Goal: Complete application form

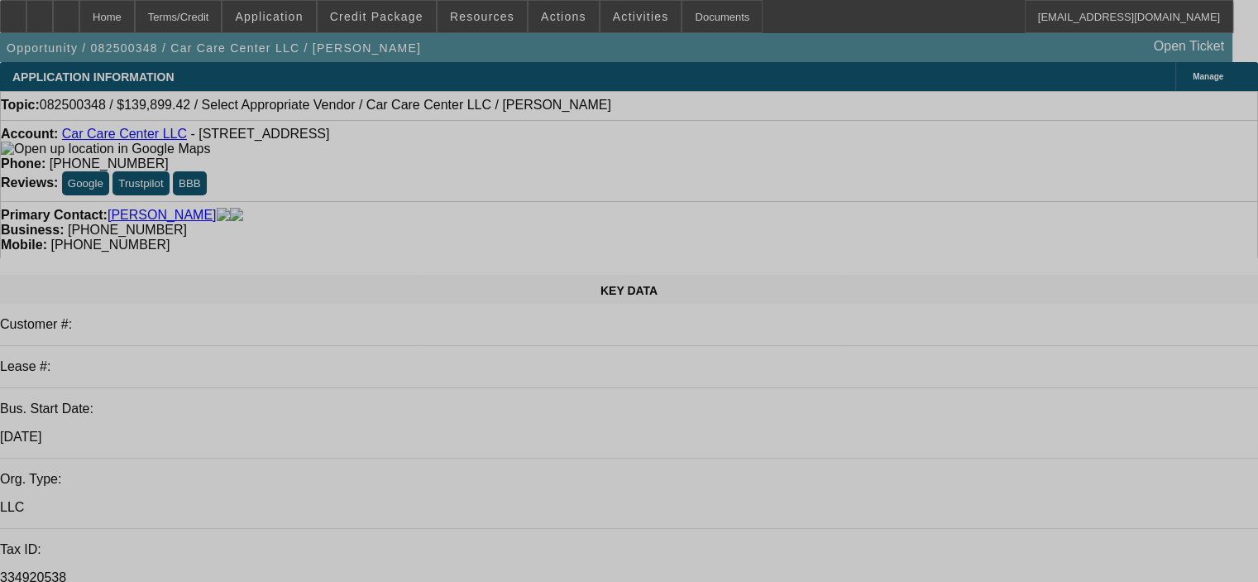
select select "0"
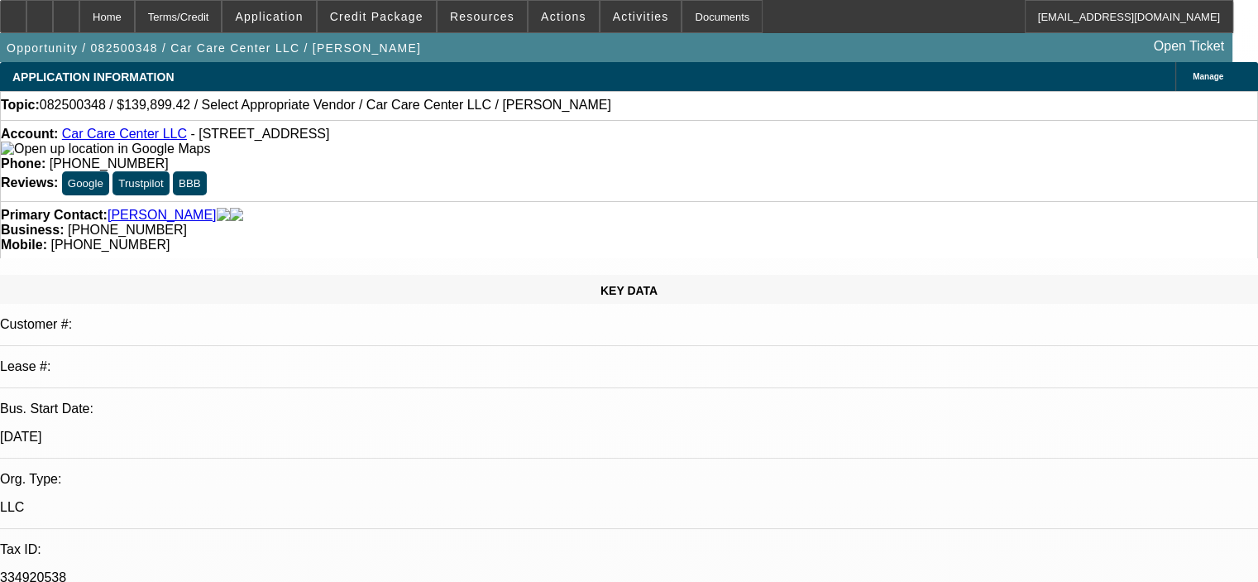
select select "2"
select select "0.1"
select select "4"
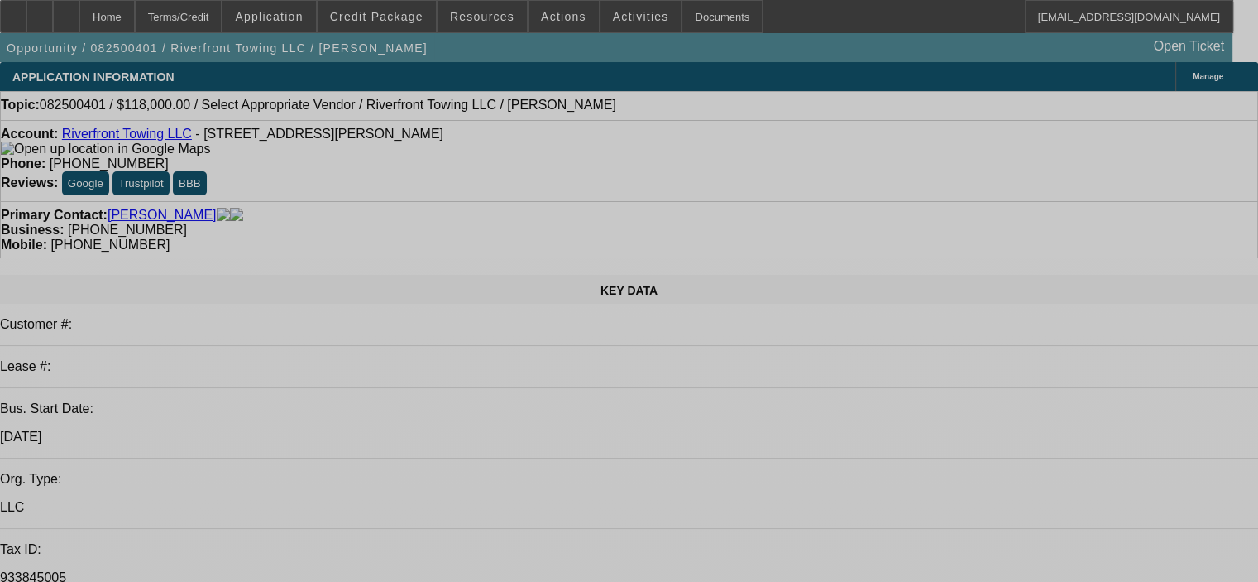
select select "0"
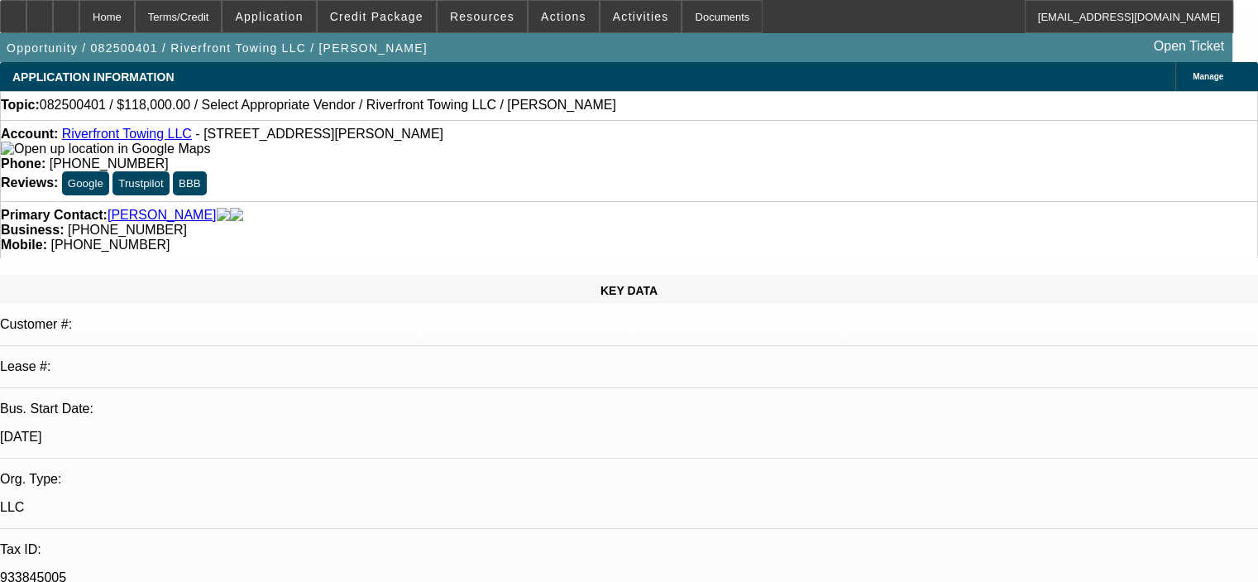
select select "2"
select select "0.1"
select select "4"
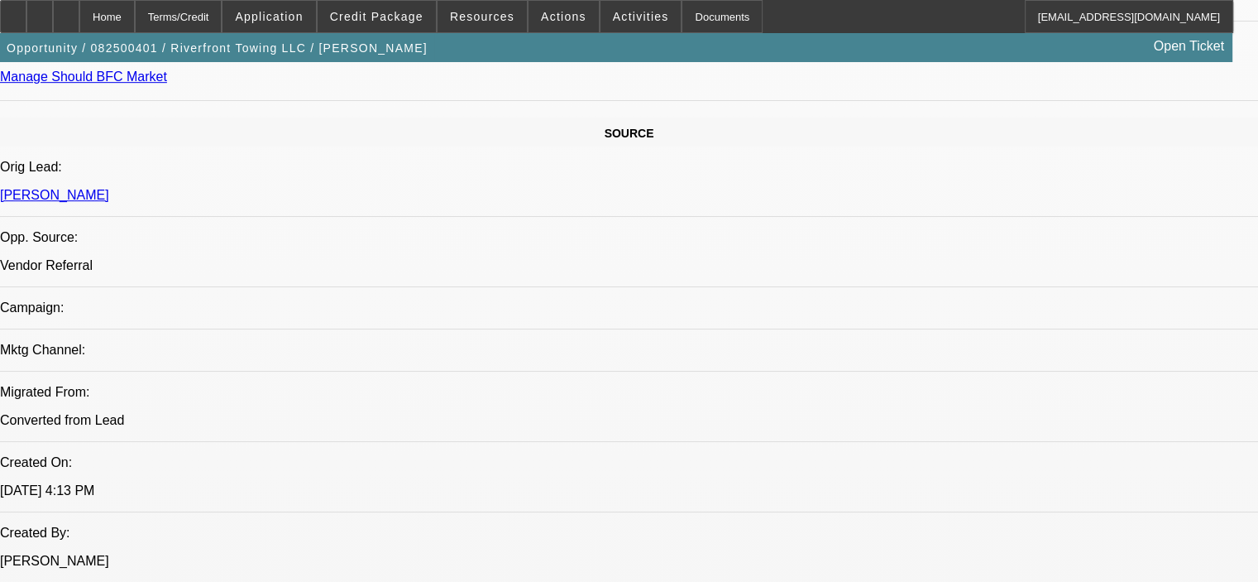
scroll to position [910, 0]
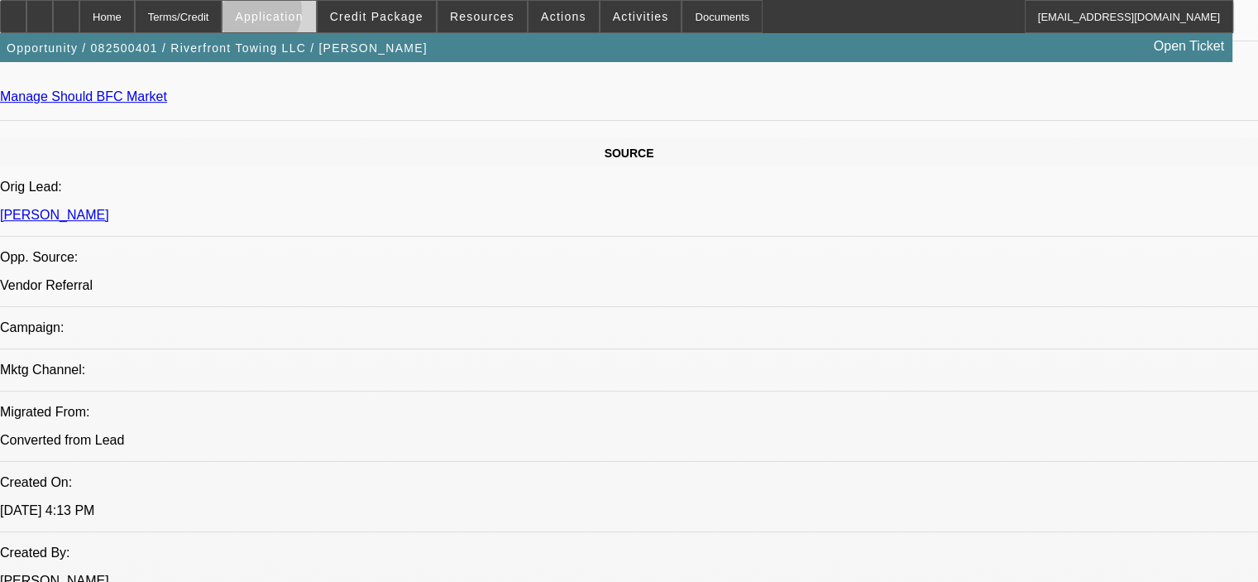
click at [295, 15] on span "Application" at bounding box center [269, 16] width 68 height 13
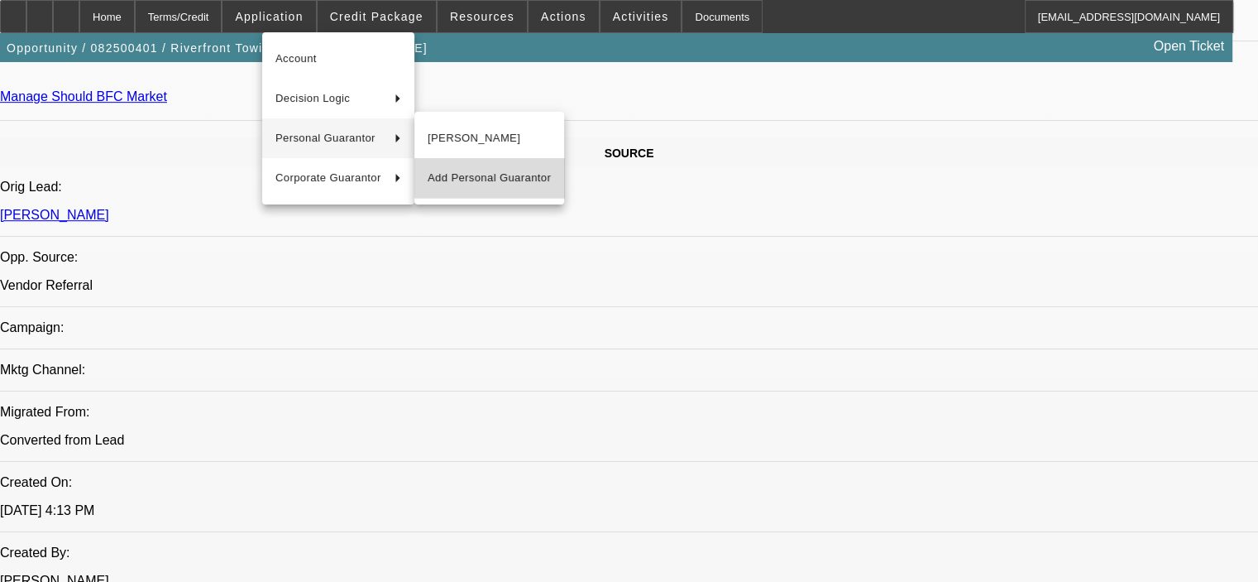
click at [490, 175] on span "Add Personal Guarantor" at bounding box center [489, 178] width 123 height 20
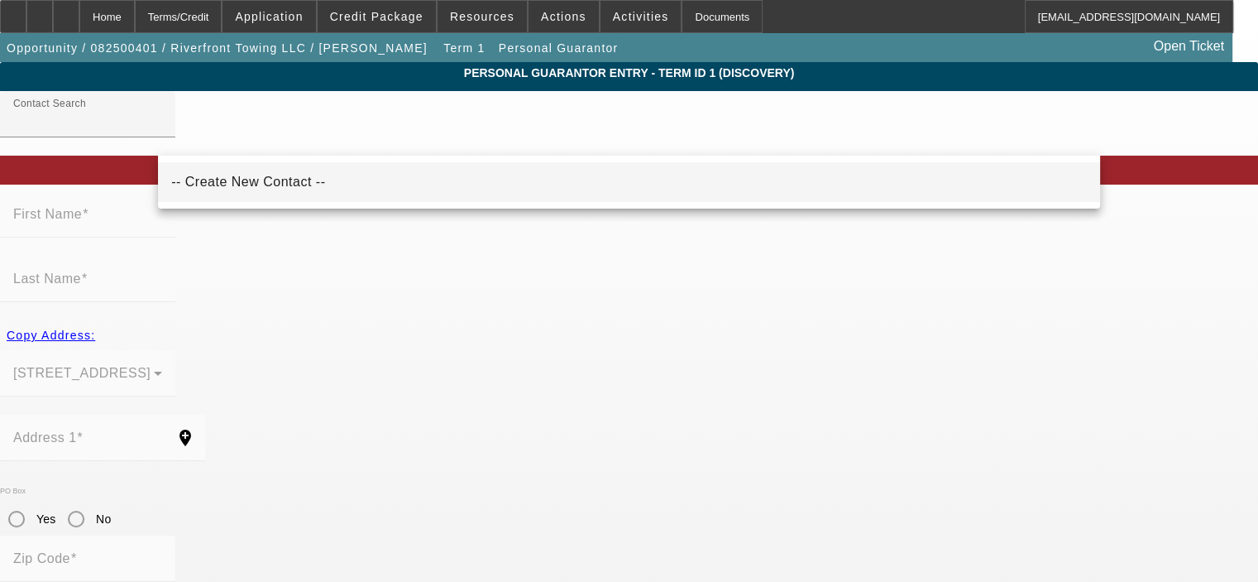
click at [242, 184] on span "-- Create New Contact --" at bounding box center [248, 182] width 154 height 14
type input "-- Create New Contact --"
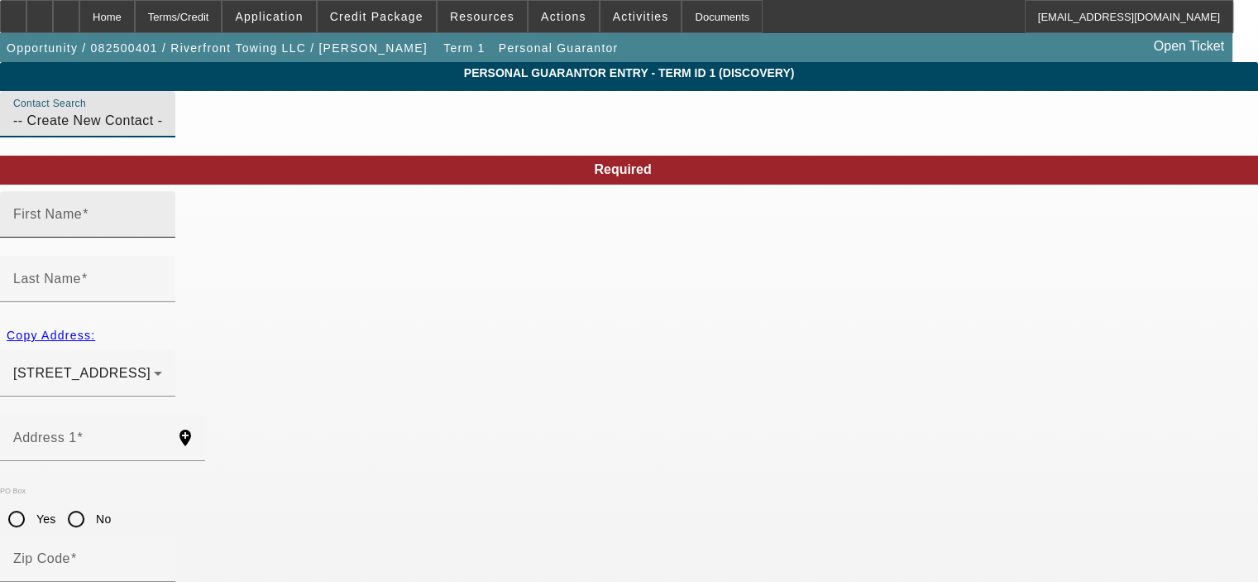
click at [82, 221] on mat-label "First Name" at bounding box center [47, 214] width 69 height 14
click at [162, 231] on input "First Name" at bounding box center [87, 221] width 149 height 20
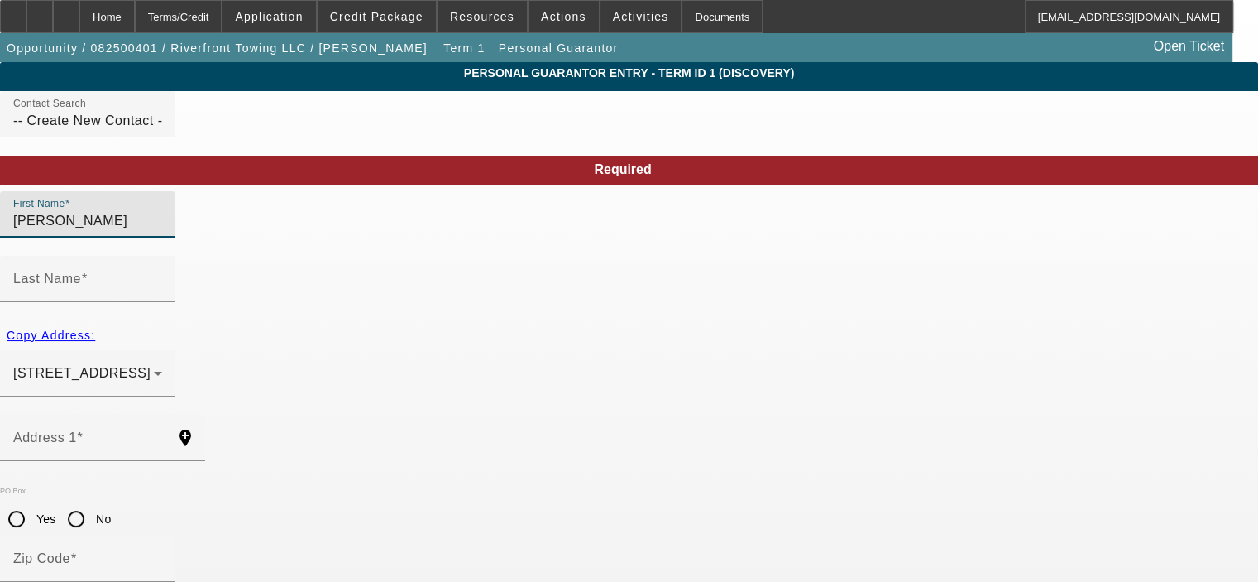
type input "Anthony"
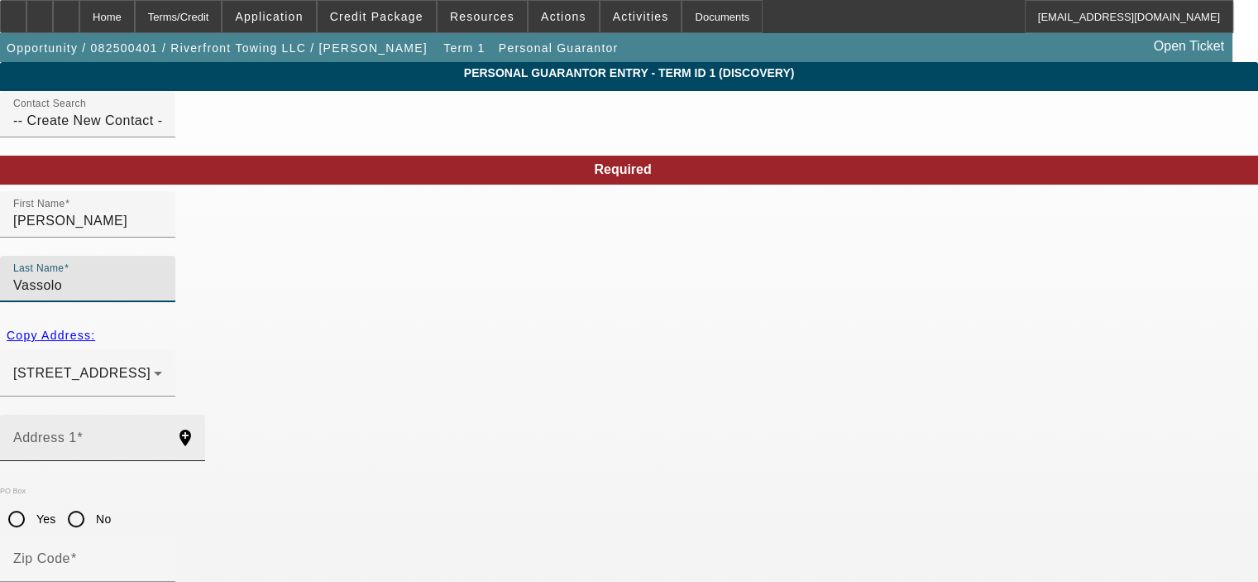
type input "Vassolo"
click at [77, 430] on mat-label "Address 1" at bounding box center [45, 437] width 64 height 14
click at [162, 434] on input "Address 1" at bounding box center [87, 444] width 149 height 20
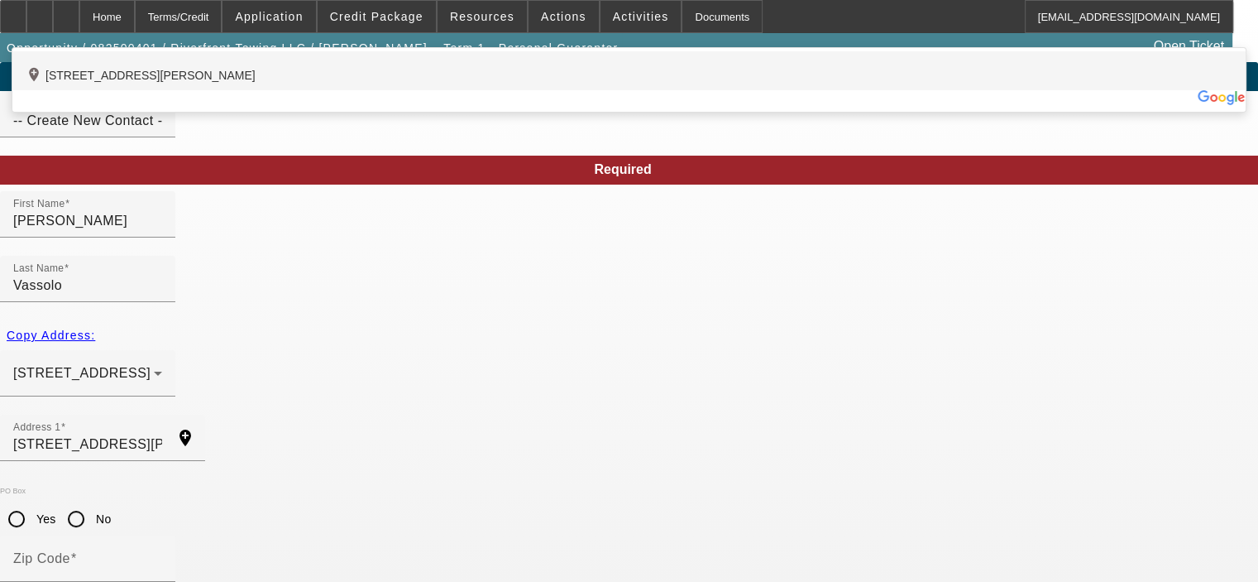
click at [295, 90] on div "add_location 5035 Staas Road, Cleves, OH 45002, US" at bounding box center [628, 70] width 1233 height 39
type input "5035 Staas Road"
type input "45002"
type input "Cleves"
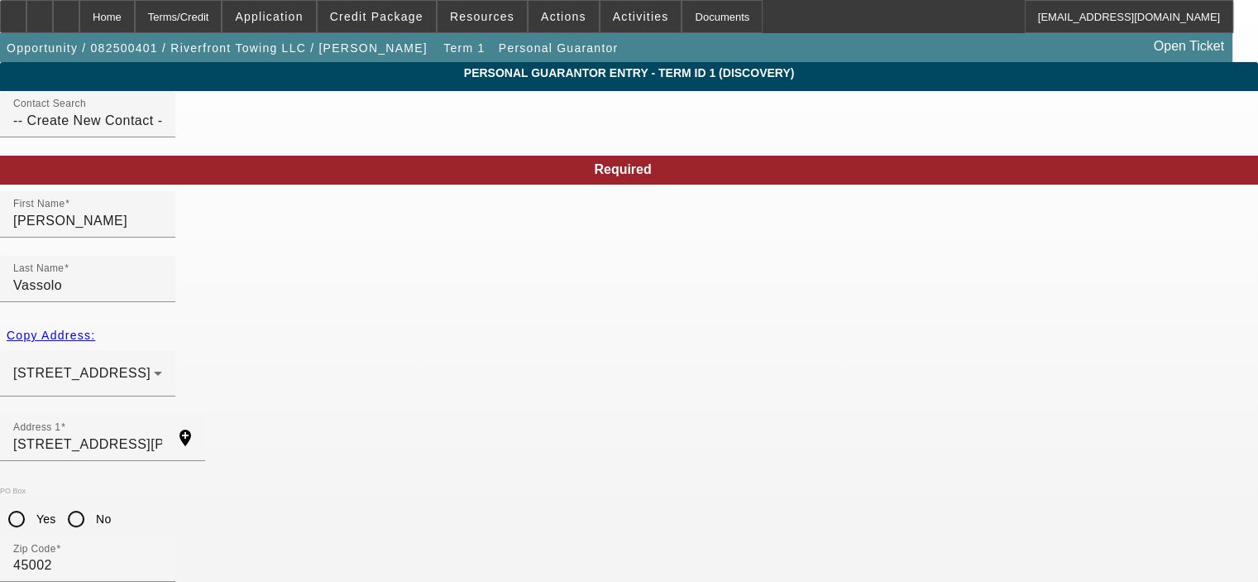
scroll to position [83, 0]
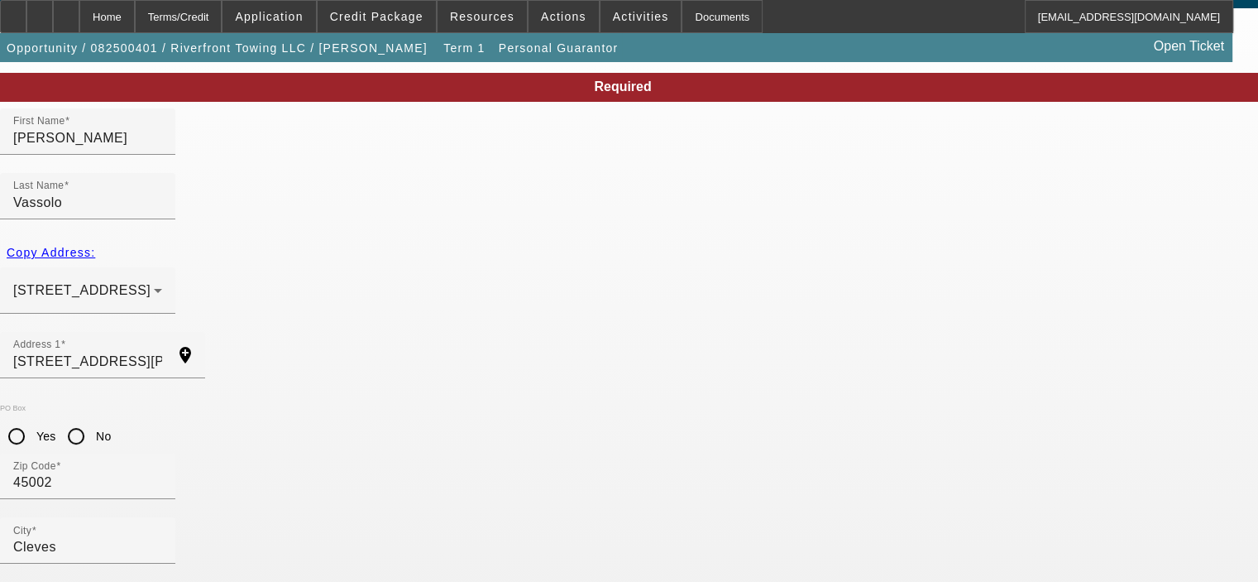
click at [706, 400] on mat-option "Yes" at bounding box center [709, 402] width 137 height 40
type input "50"
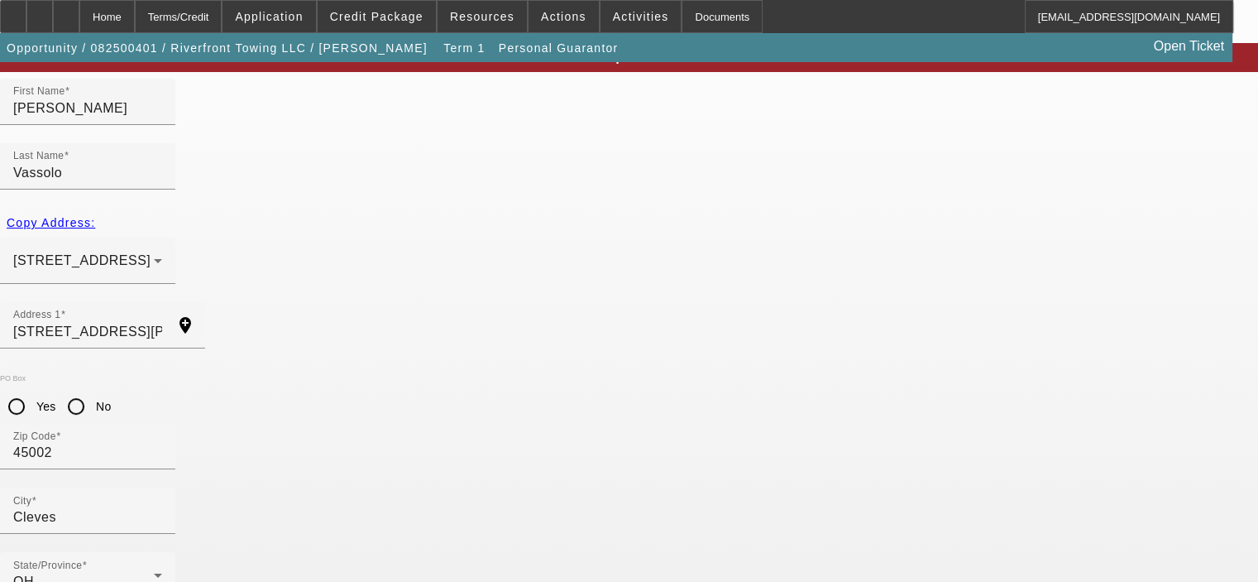
scroll to position [139, 0]
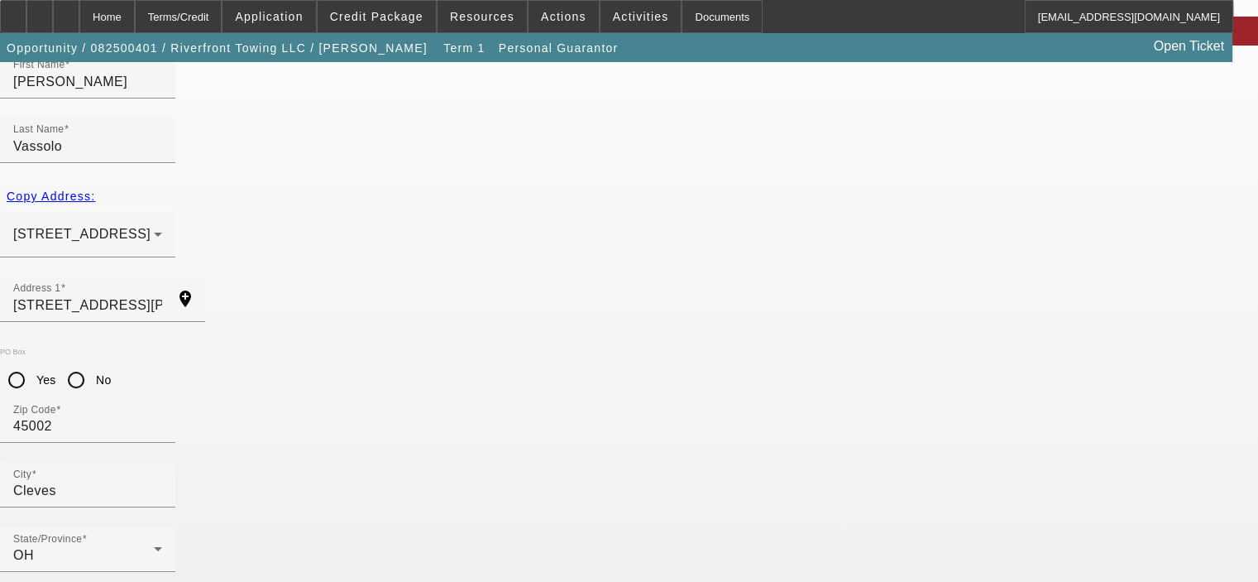
type input "(513) 389-8335"
type input "302-92-5364"
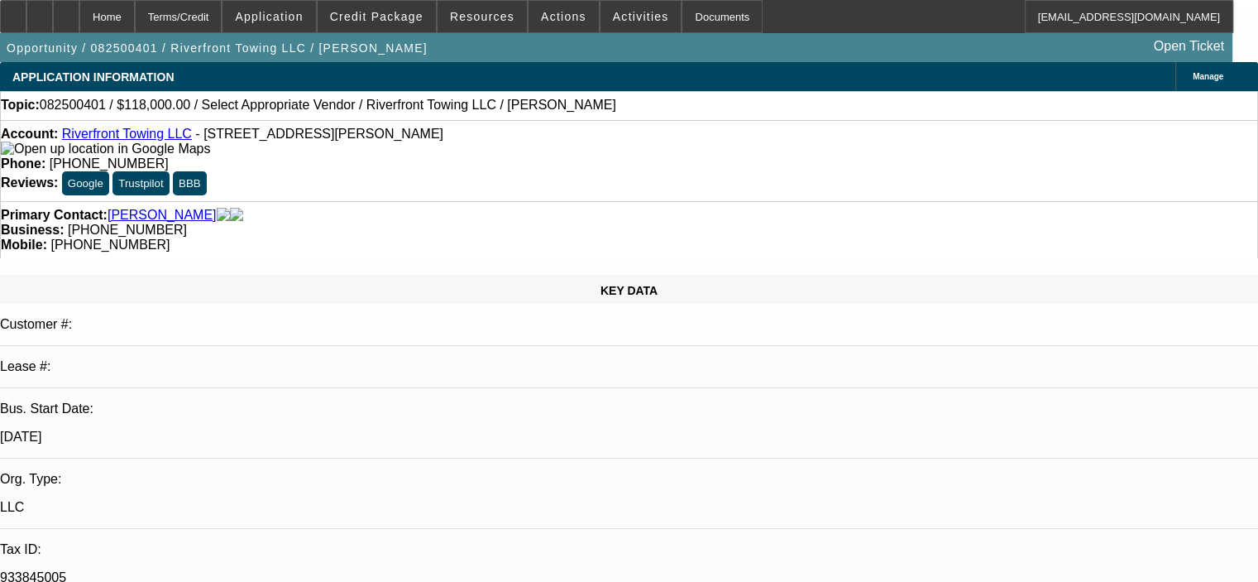
select select "0"
select select "2"
select select "0.1"
select select "4"
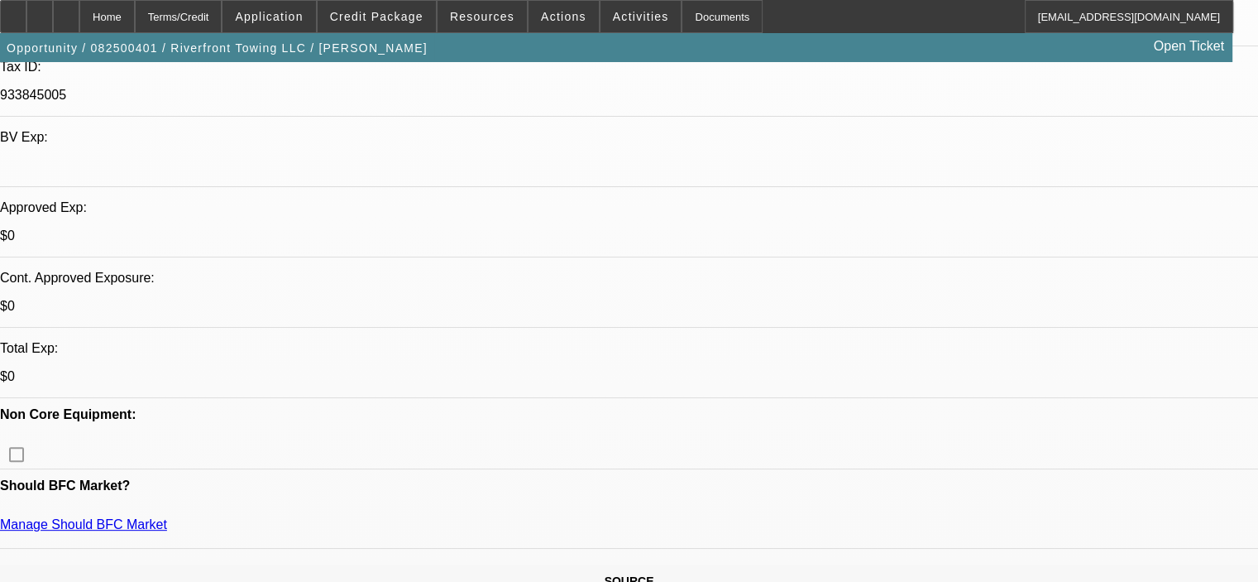
scroll to position [496, 0]
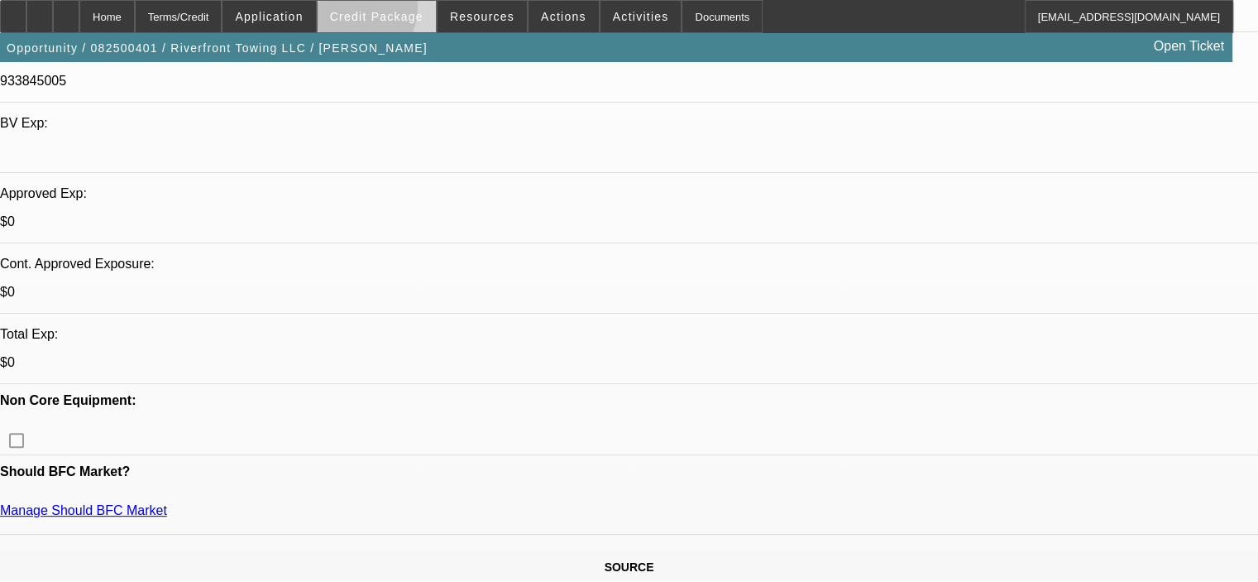
click at [376, 11] on span "Credit Package" at bounding box center [376, 16] width 93 height 13
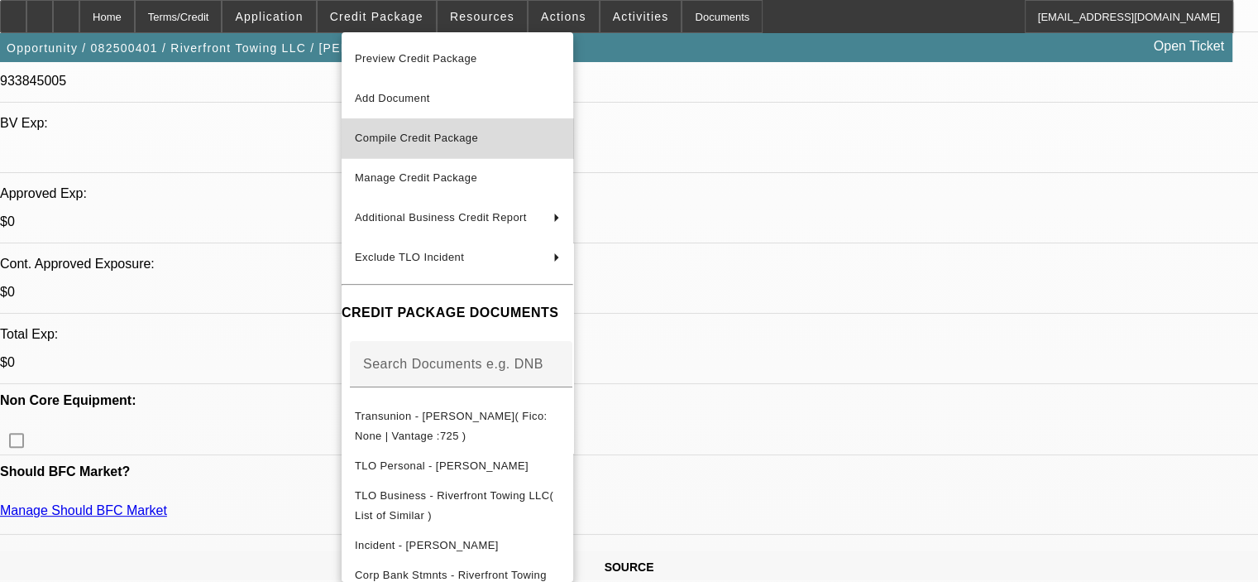
click at [419, 136] on span "Compile Credit Package" at bounding box center [416, 138] width 123 height 12
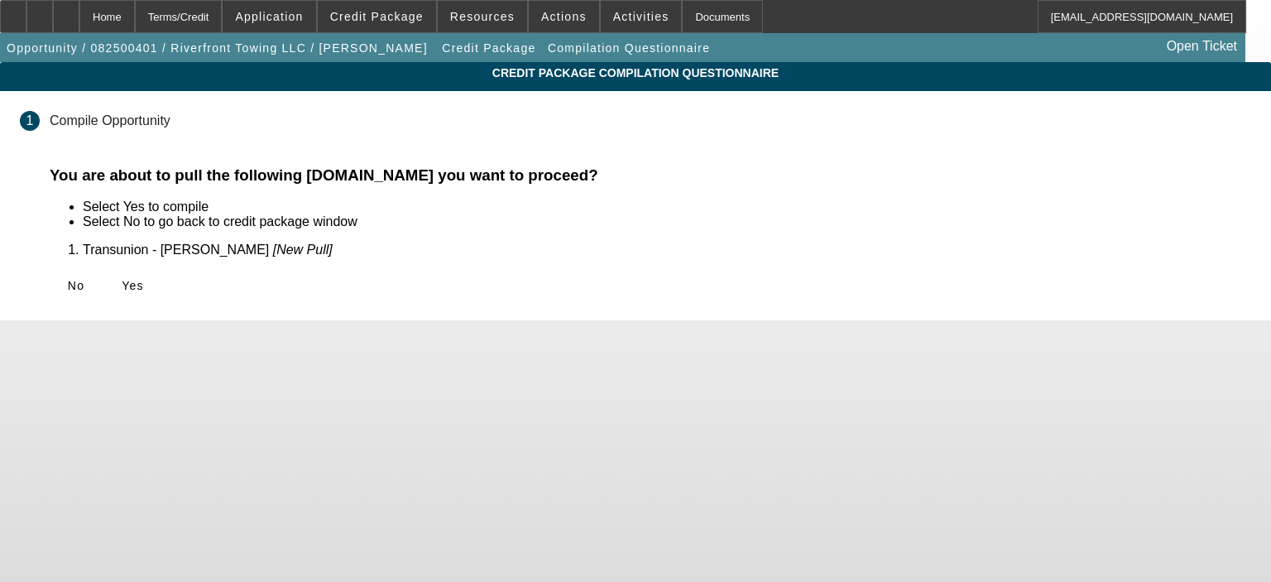
click at [144, 280] on span "Yes" at bounding box center [133, 285] width 22 height 13
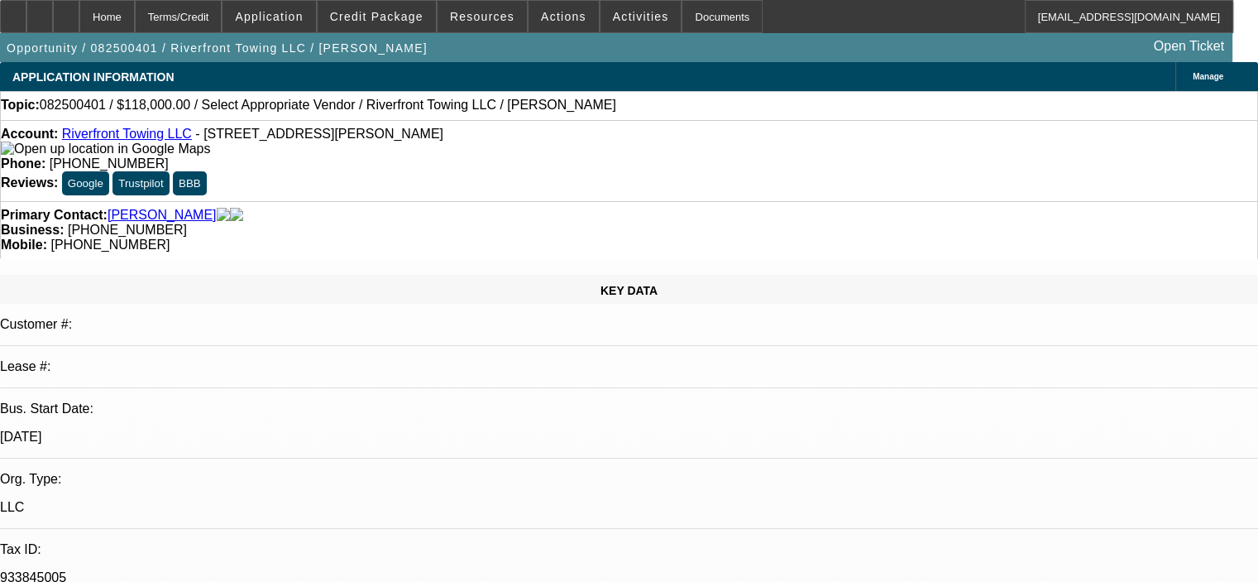
select select "0"
select select "2"
select select "0.1"
select select "4"
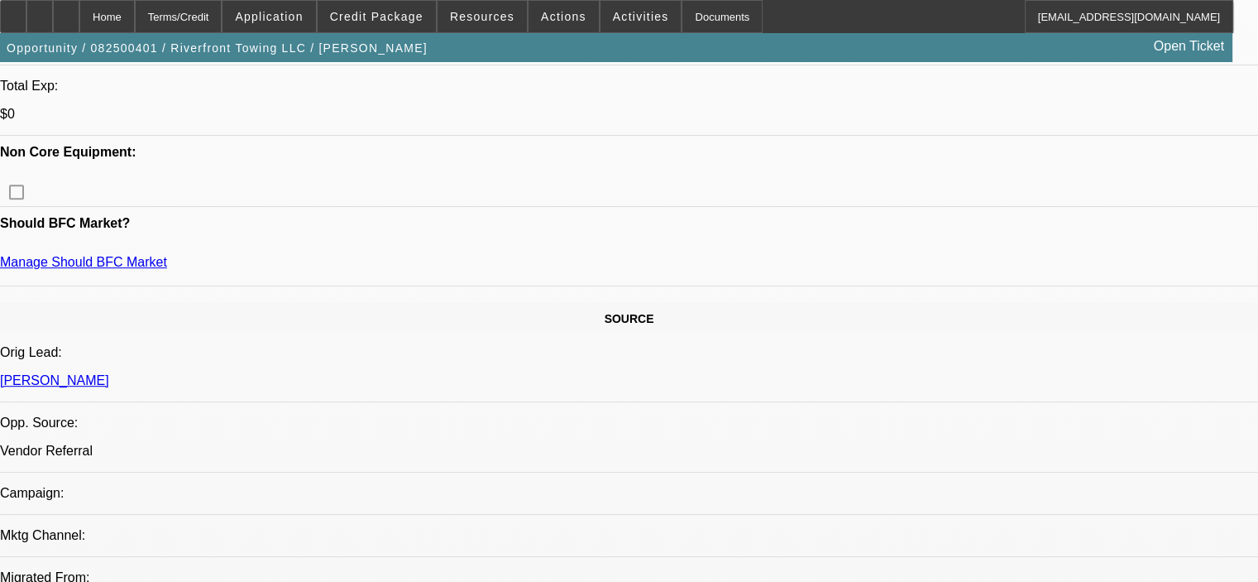
scroll to position [777, 0]
